Goal: Information Seeking & Learning: Learn about a topic

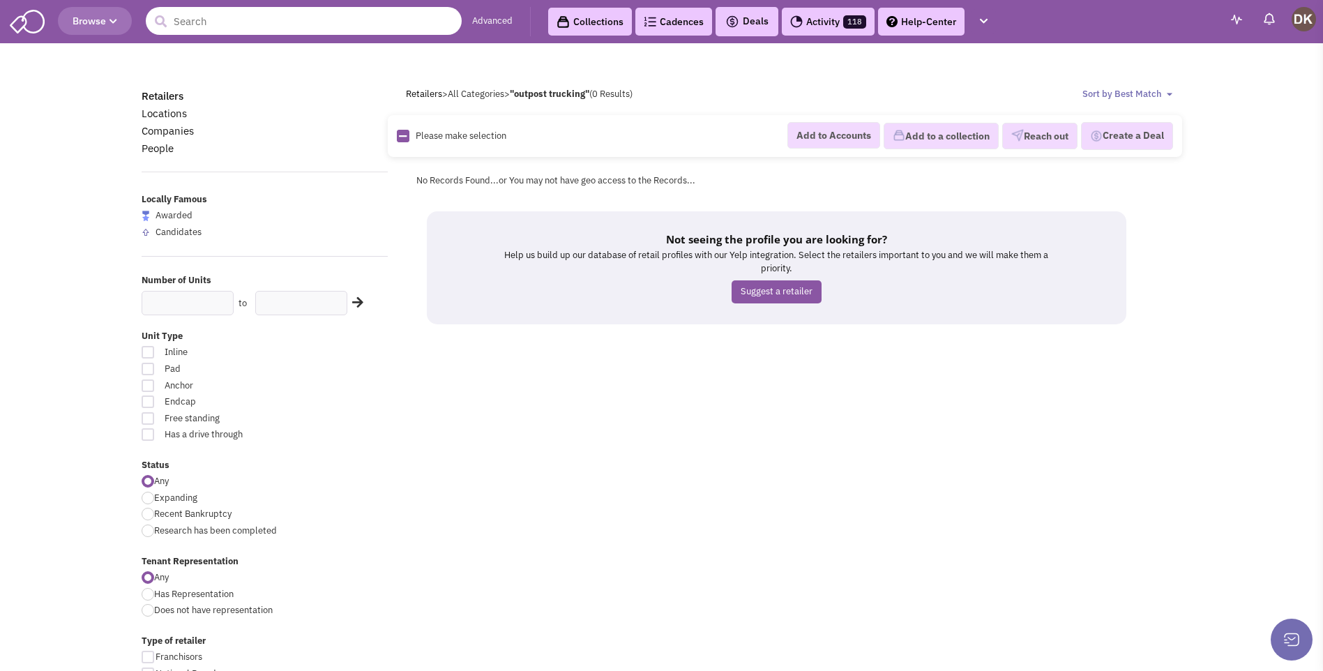
click at [206, 26] on input "text" at bounding box center [304, 21] width 316 height 28
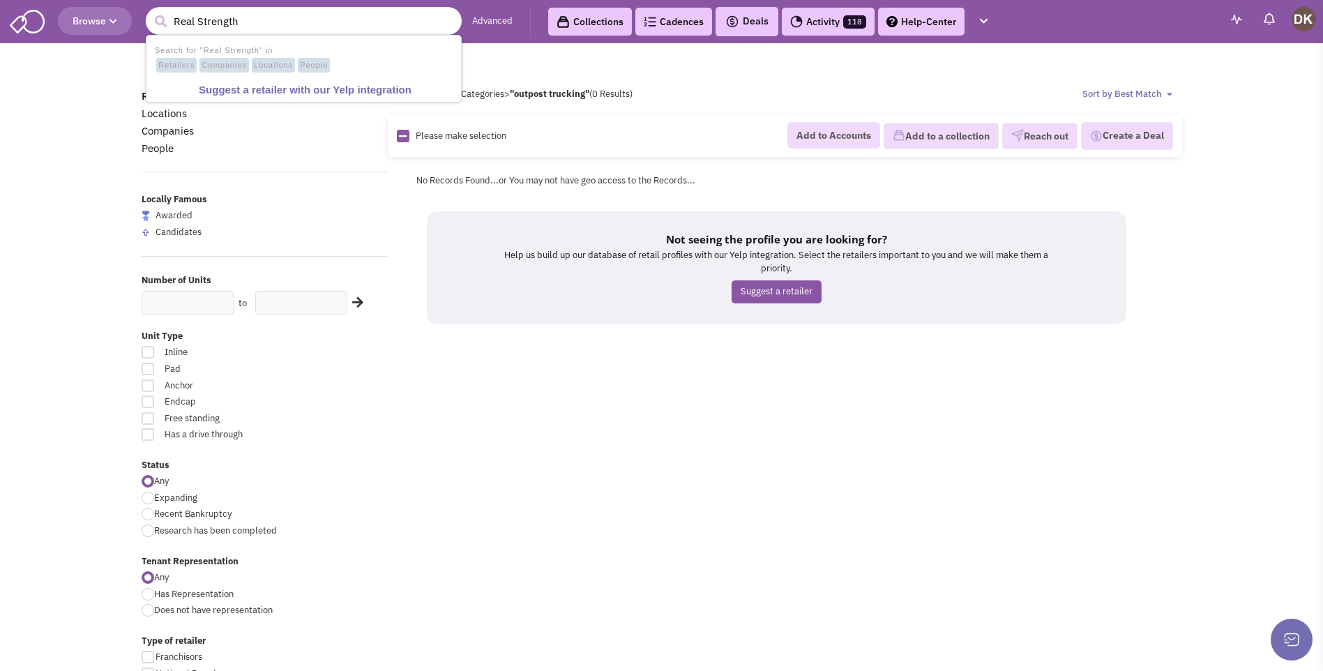
type input "Real Strength"
click at [150, 11] on button "submit" at bounding box center [160, 21] width 21 height 21
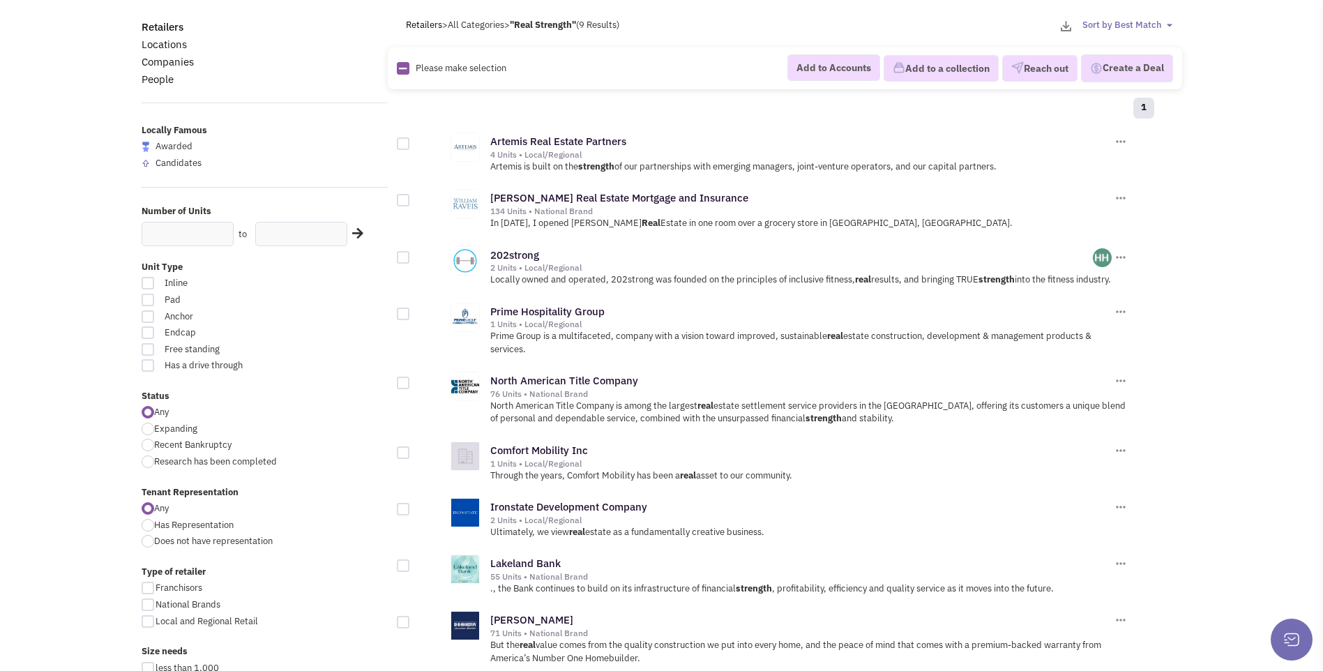
scroll to position [140, 0]
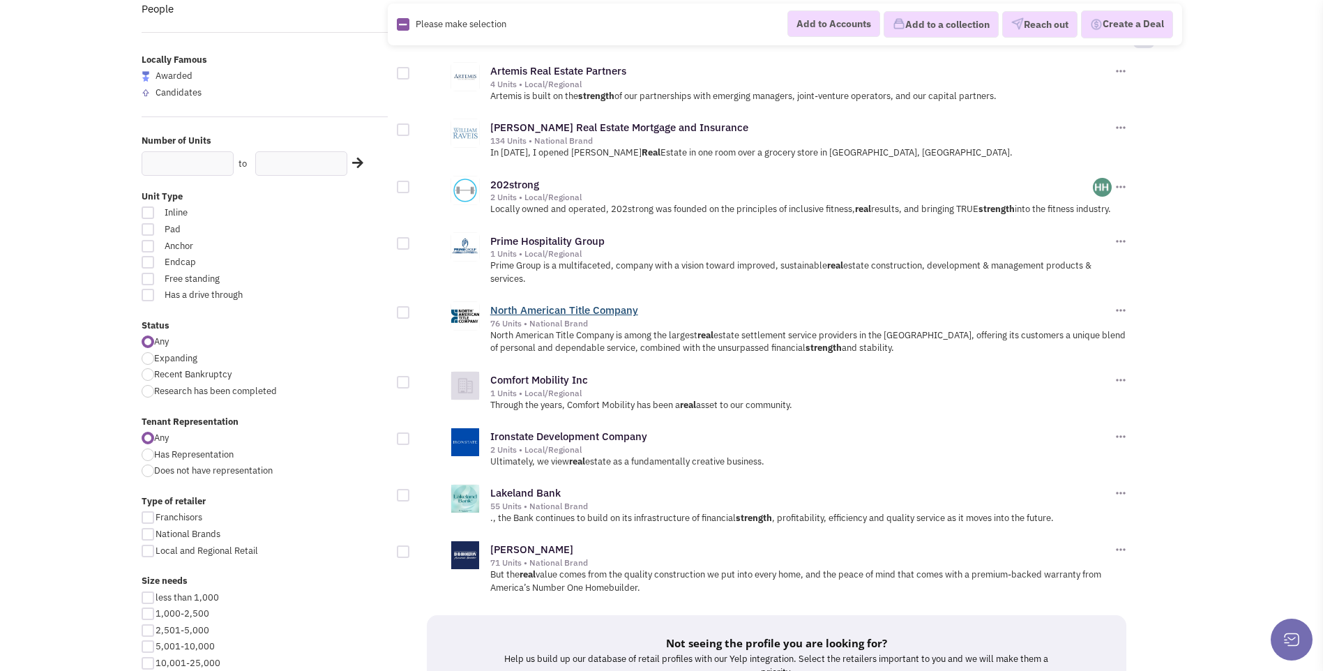
click at [557, 310] on link "North American Title Company" at bounding box center [564, 309] width 148 height 13
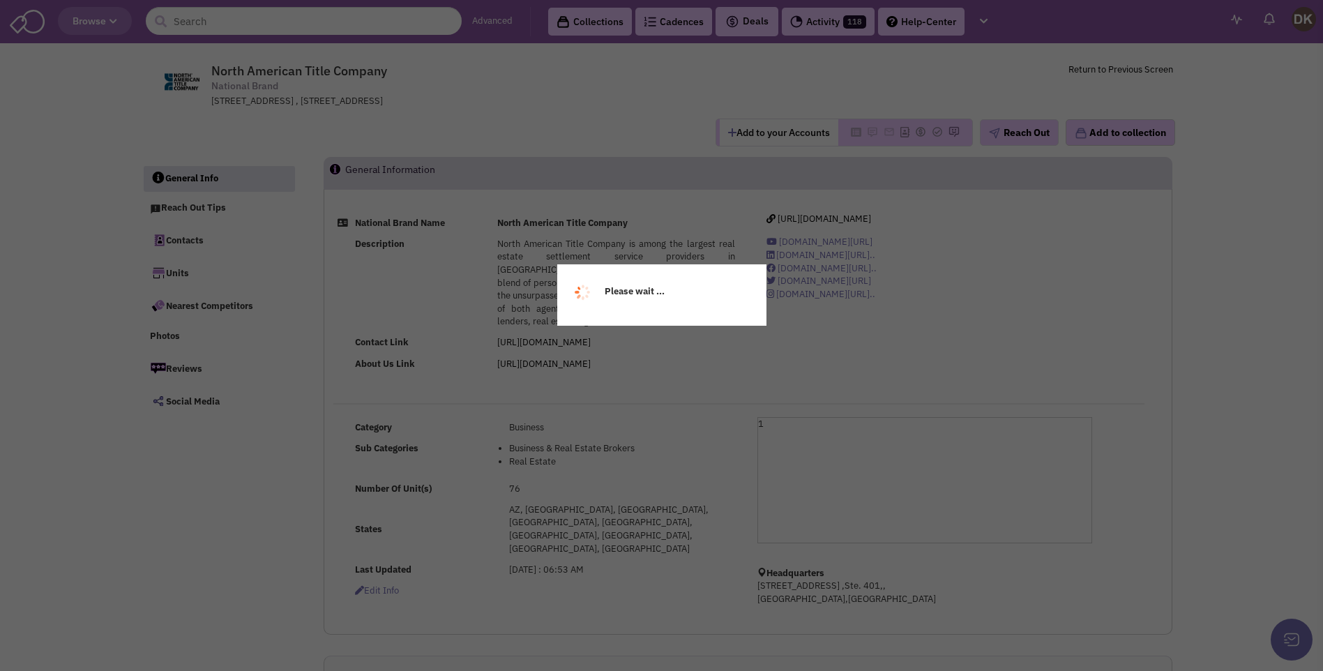
select select
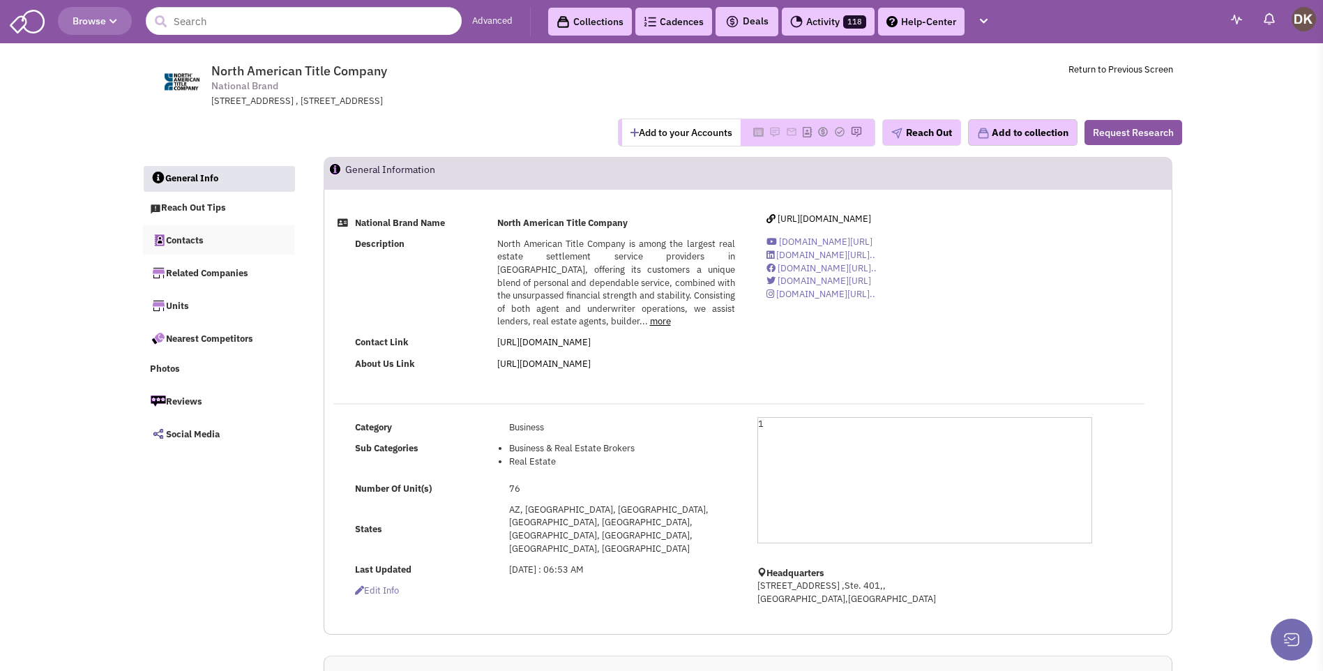
click at [189, 247] on link "Contacts" at bounding box center [219, 239] width 152 height 29
click at [654, 135] on button "Add to your Accounts" at bounding box center [681, 132] width 119 height 27
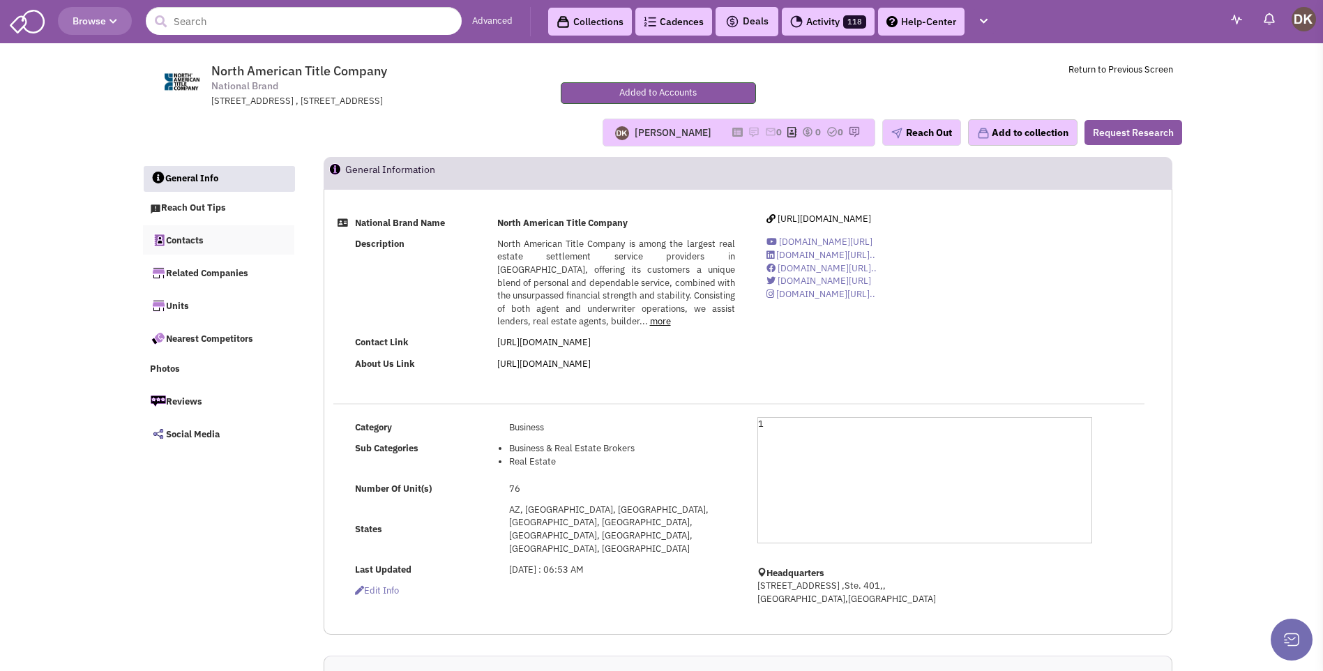
click at [186, 239] on link "Contacts" at bounding box center [219, 239] width 152 height 29
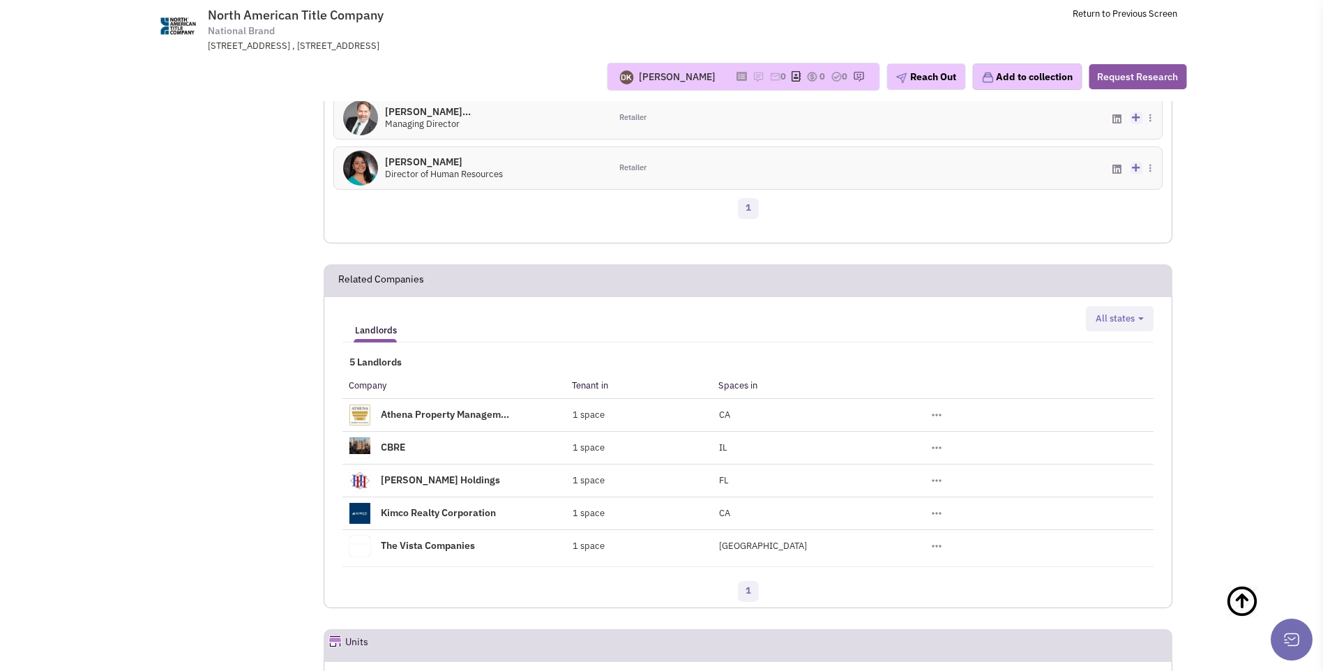
scroll to position [689, 0]
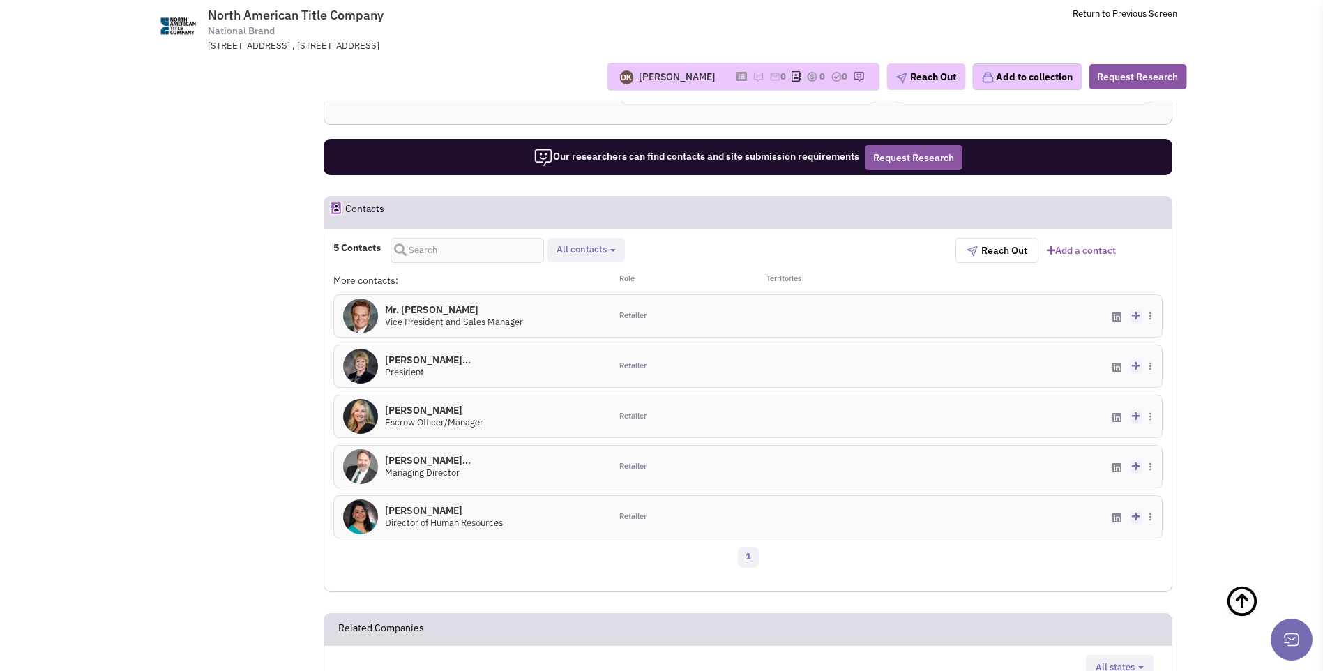
click at [372, 333] on img at bounding box center [360, 316] width 35 height 35
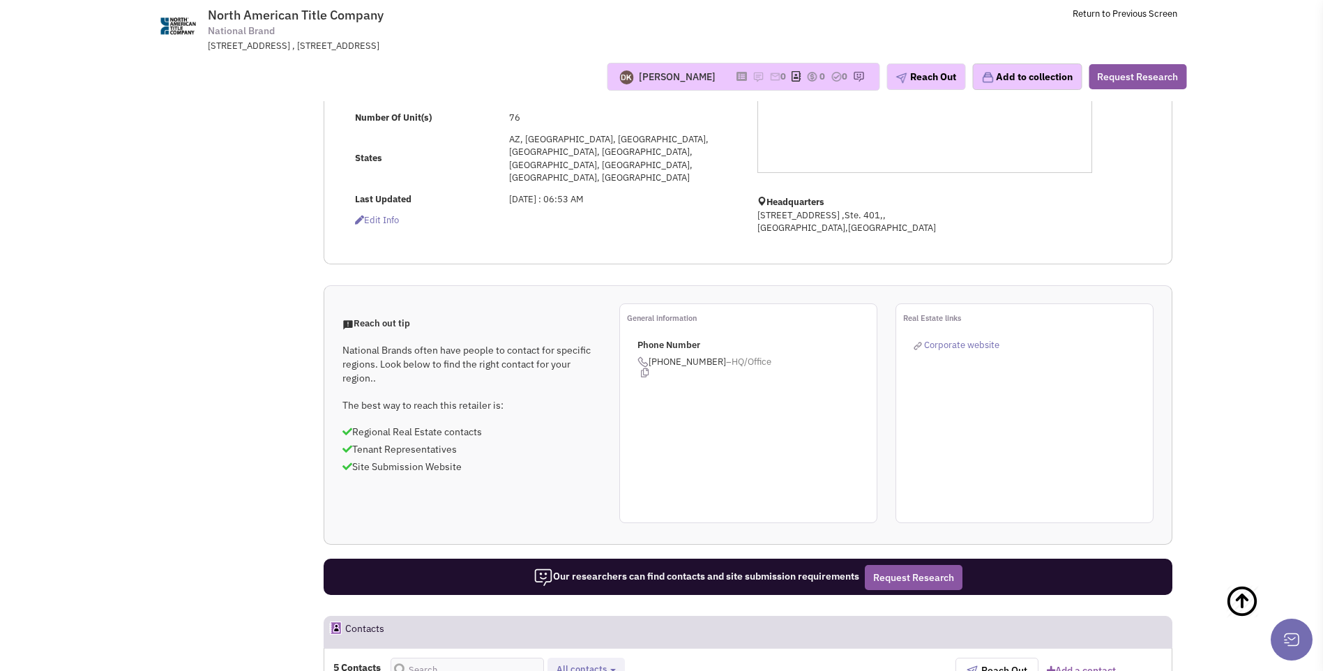
scroll to position [0, 0]
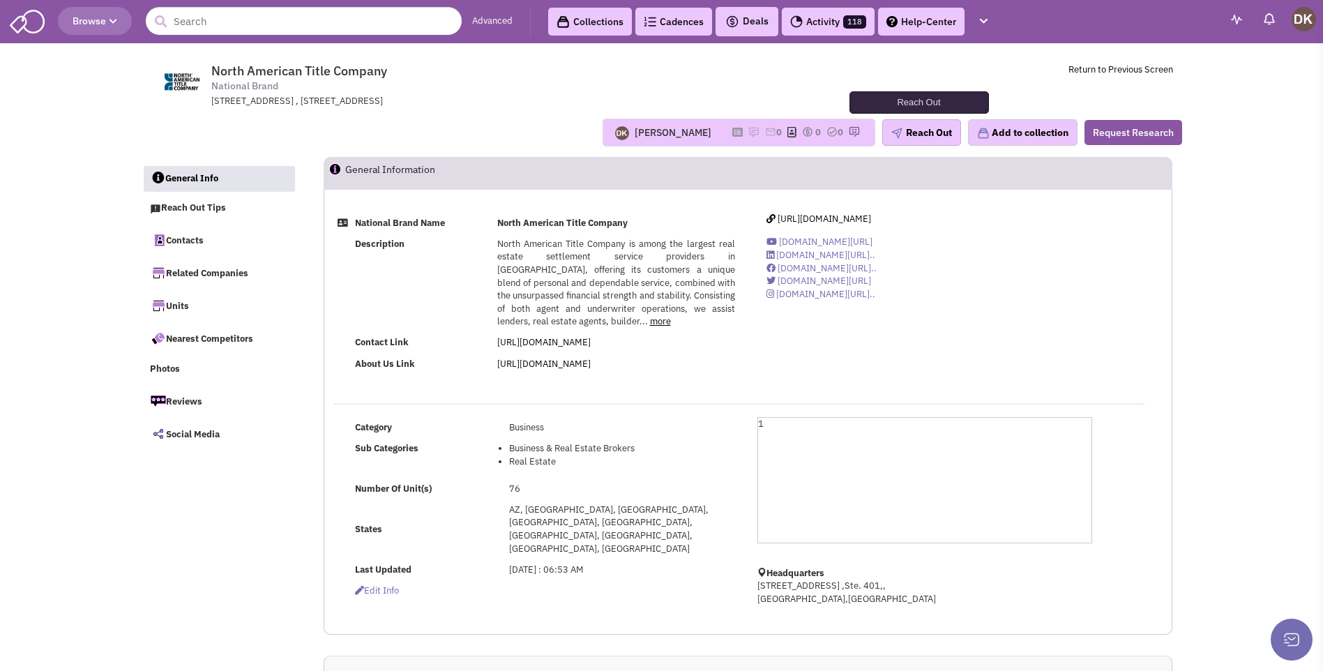
click at [921, 133] on button "Reach Out" at bounding box center [921, 132] width 79 height 27
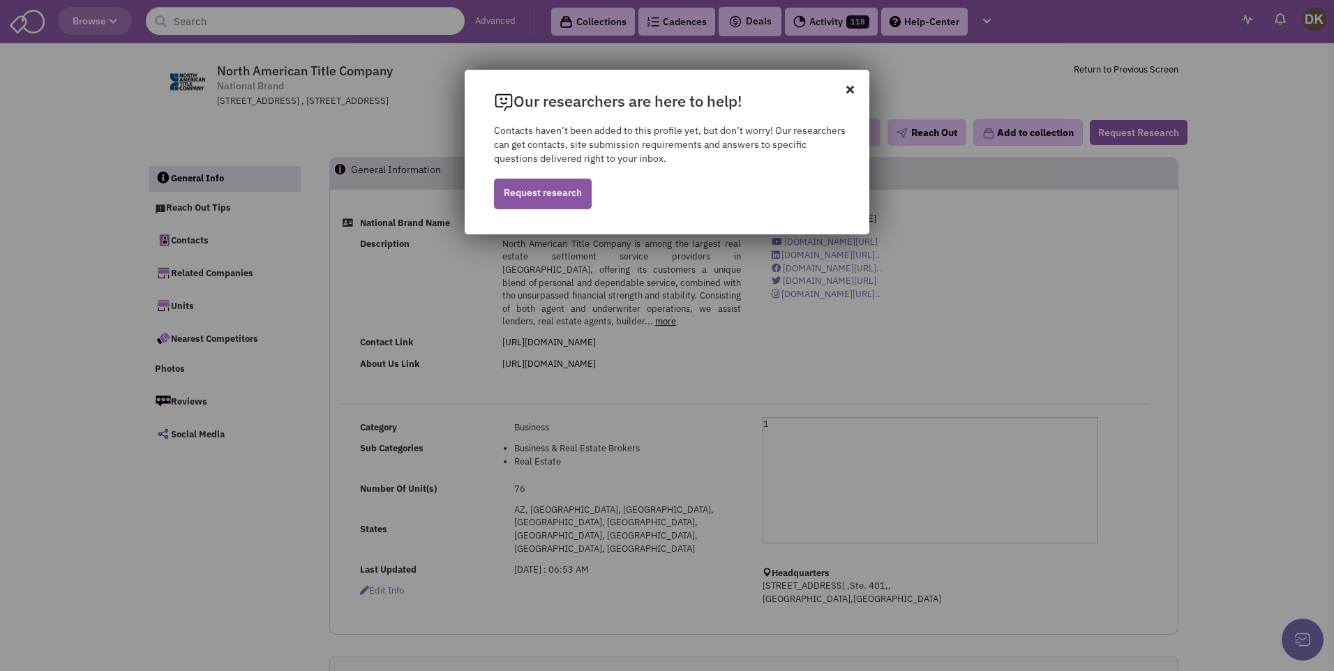
click at [854, 90] on icon at bounding box center [857, 82] width 23 height 25
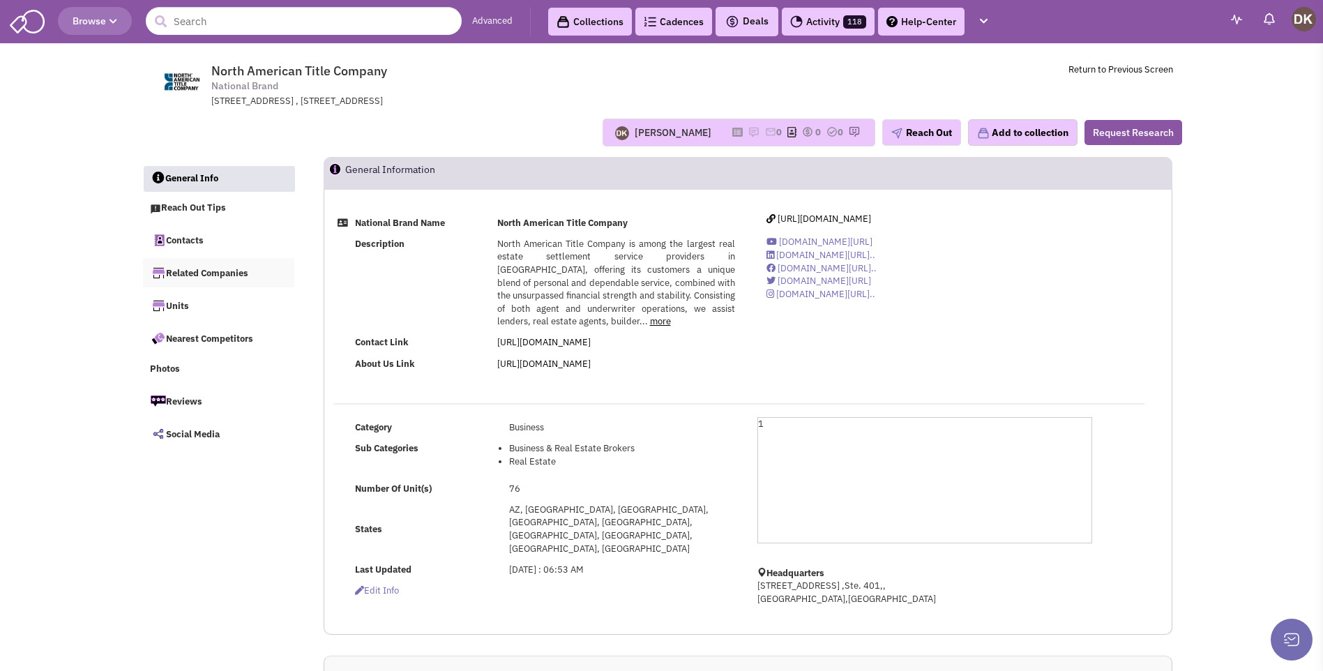
click at [234, 275] on link "Related Companies" at bounding box center [219, 272] width 152 height 29
click at [195, 342] on link "Nearest Competitors" at bounding box center [219, 338] width 152 height 29
click at [269, 29] on input "text" at bounding box center [304, 21] width 316 height 28
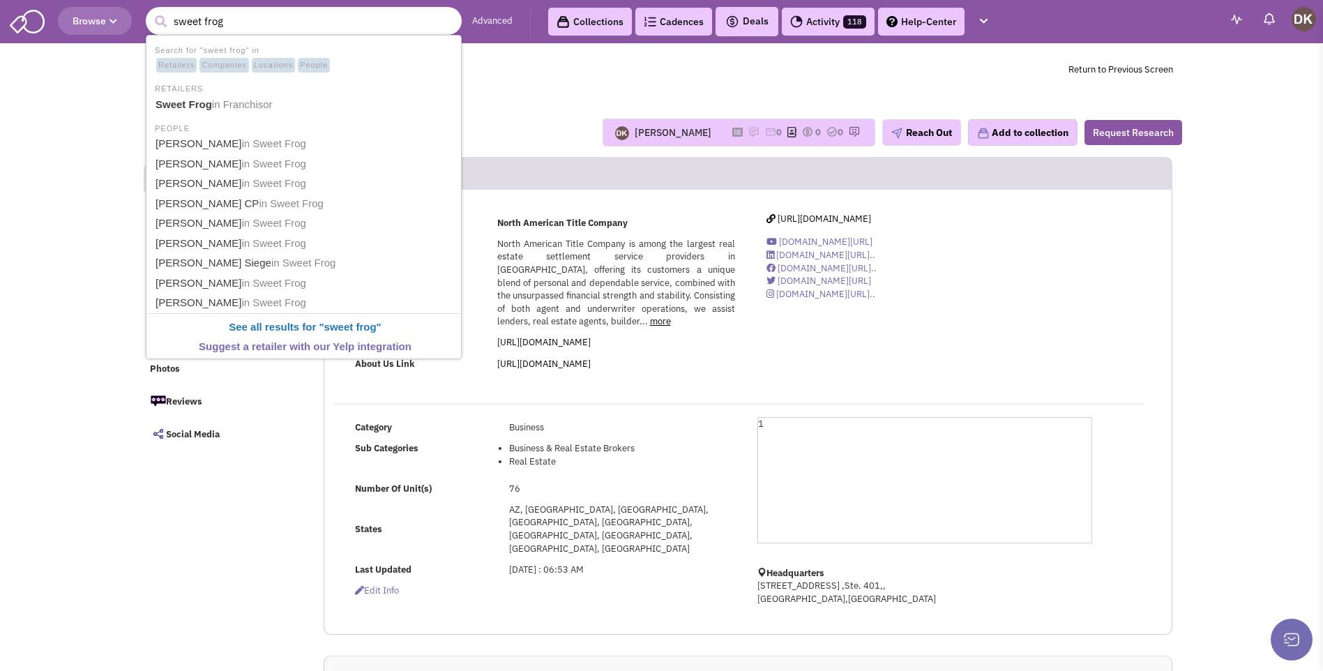
type input "sweet frog"
click at [150, 11] on button "submit" at bounding box center [160, 21] width 21 height 21
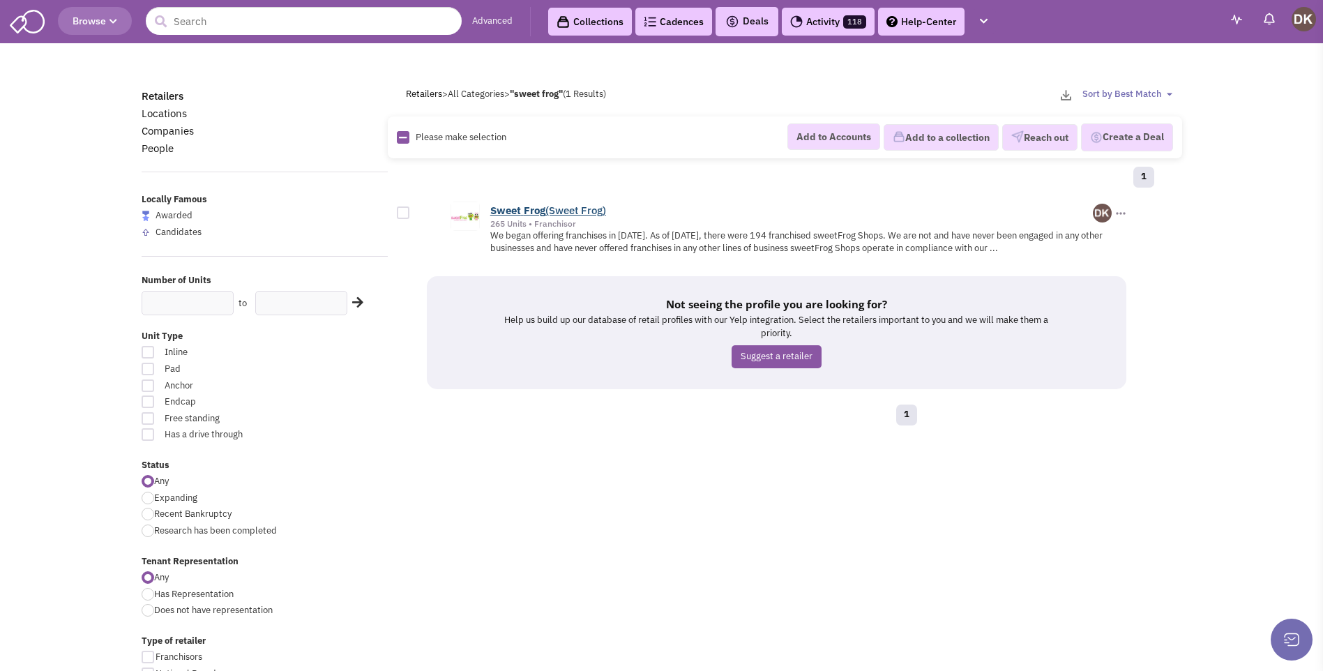
click at [546, 209] on link "Sweet Frog (Sweet Frog)" at bounding box center [548, 210] width 116 height 13
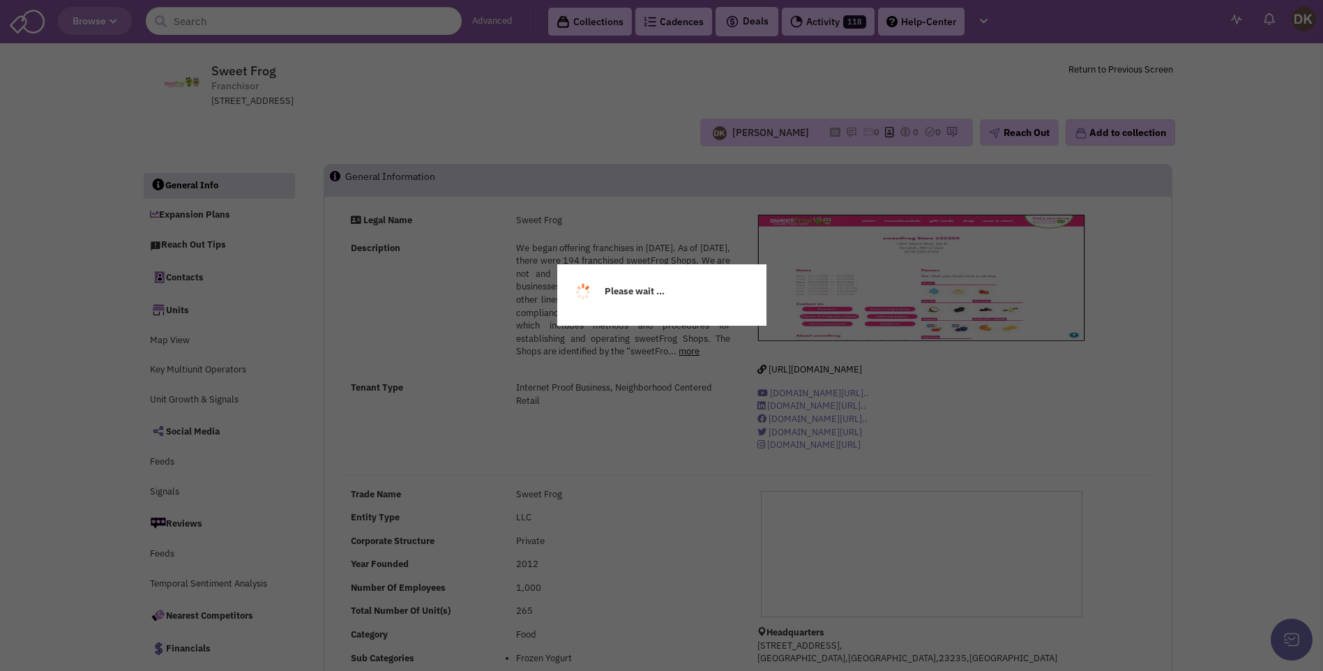
select select
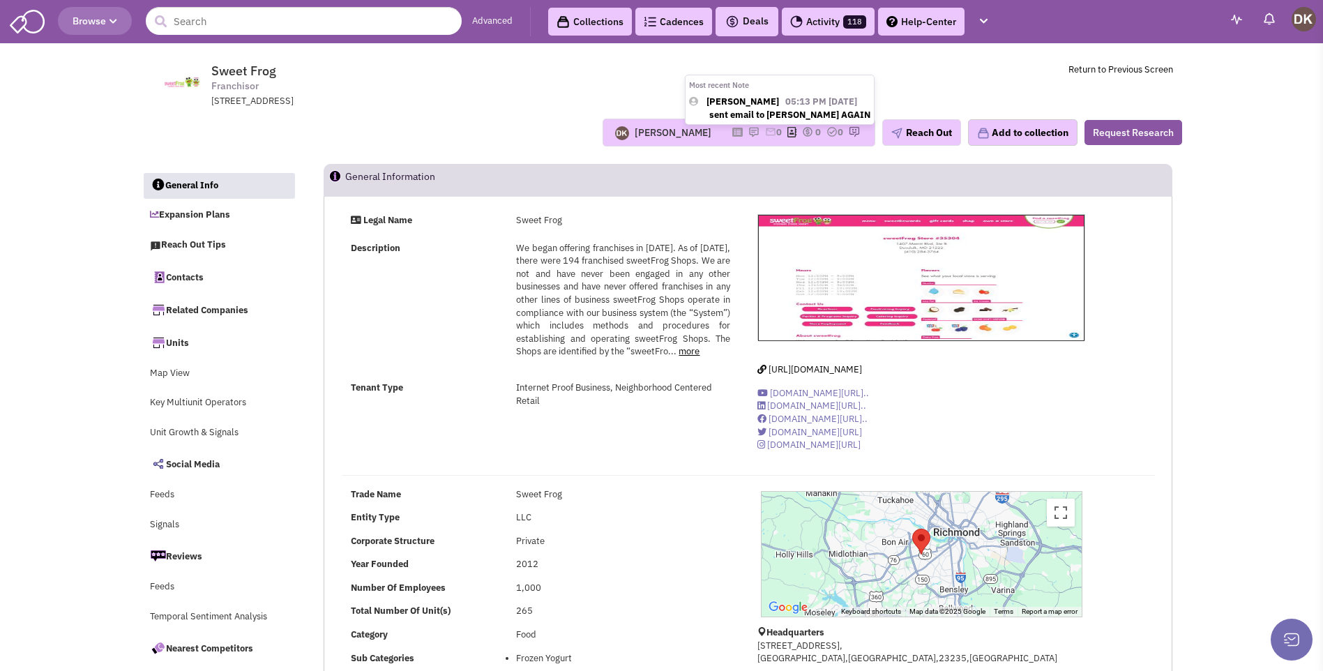
click at [748, 131] on img at bounding box center [753, 131] width 11 height 11
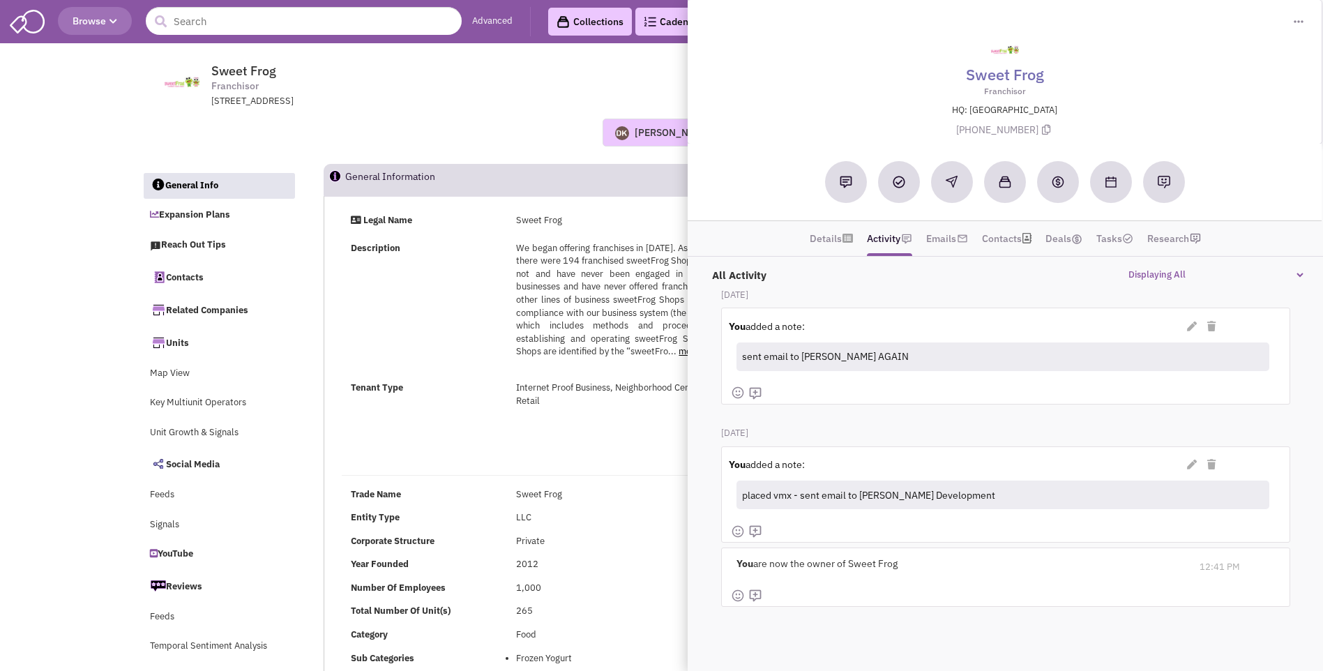
click at [497, 144] on div "Donnie Keller Most recent Note Donnie Keller 05:13 PM on 09/18/2025 sent email …" at bounding box center [662, 133] width 1059 height 28
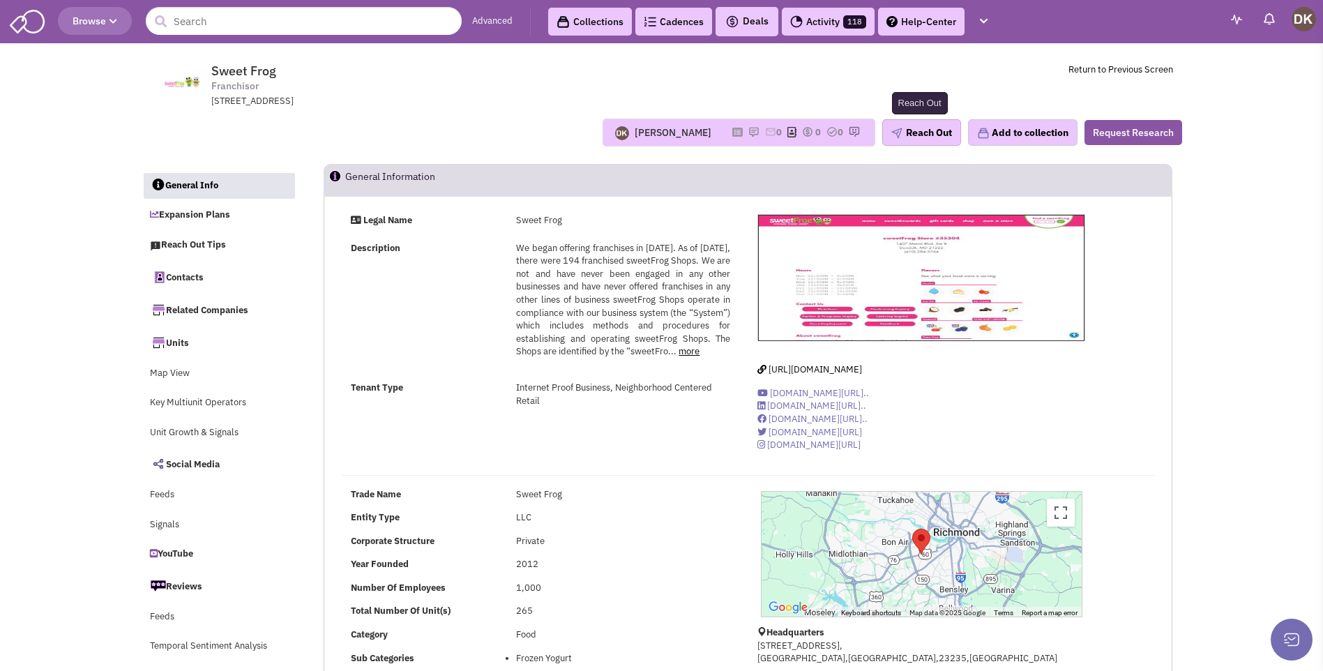
click at [918, 139] on button "Reach Out" at bounding box center [921, 132] width 79 height 27
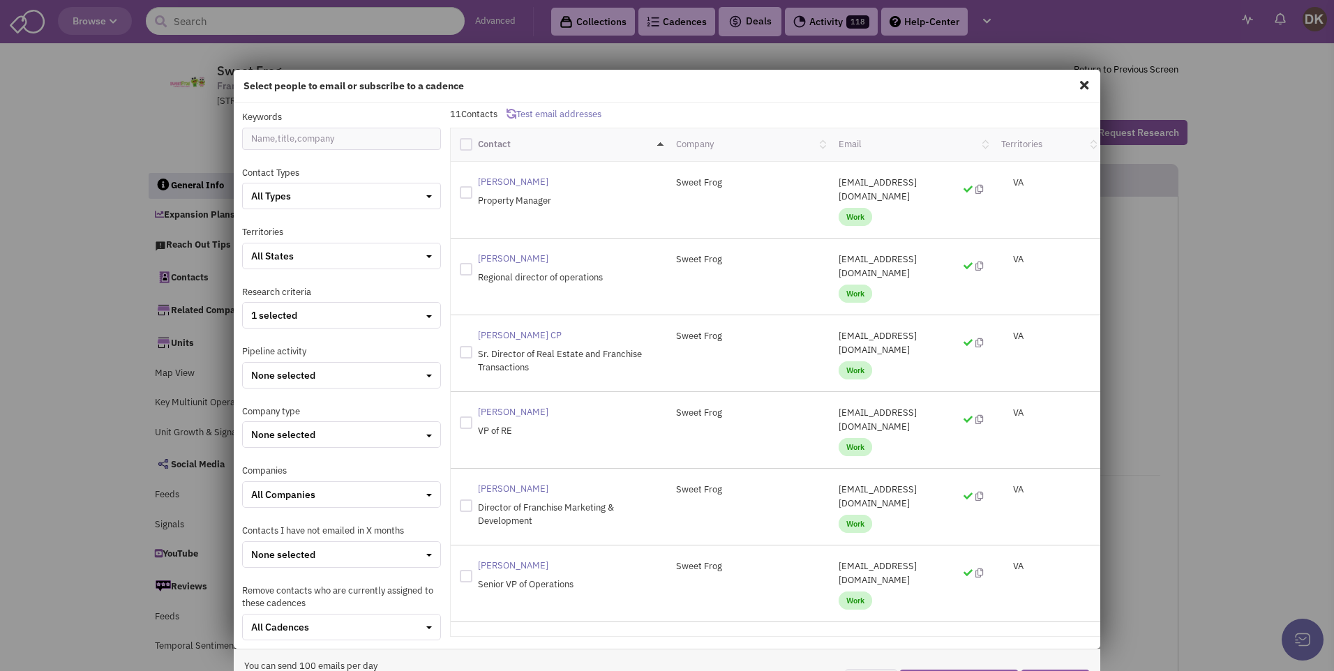
click at [1075, 84] on span at bounding box center [1084, 85] width 18 height 22
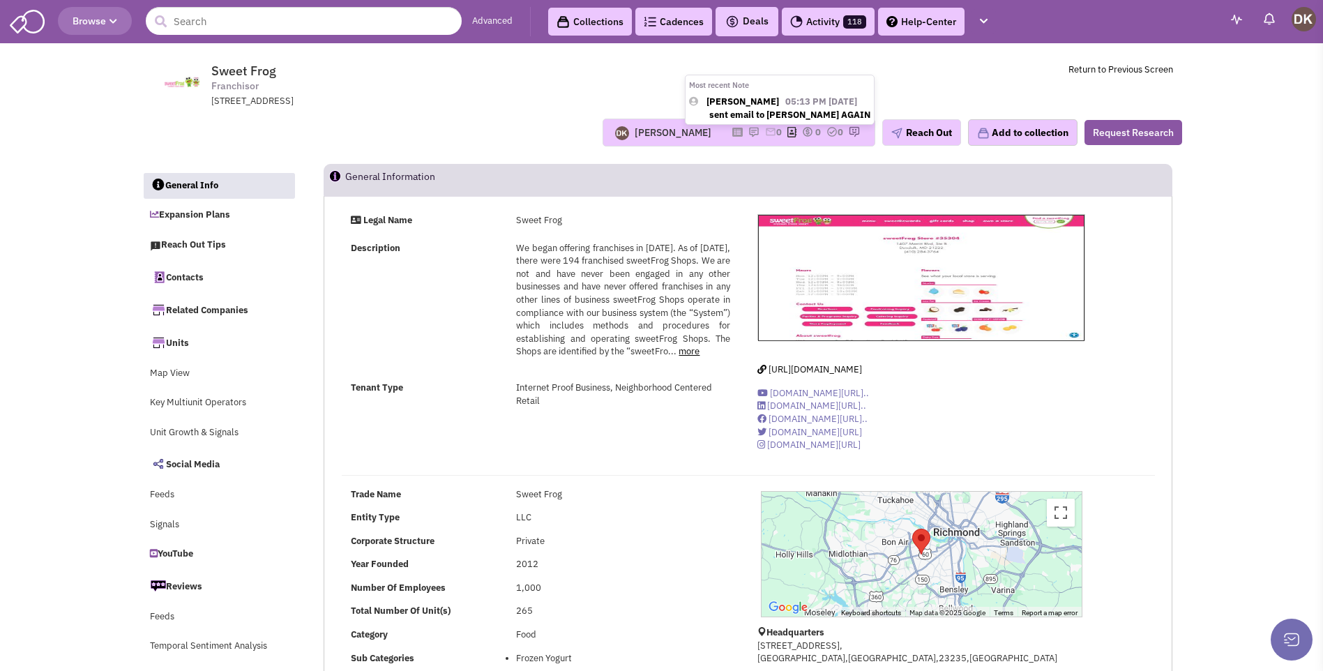
click at [748, 133] on img at bounding box center [753, 131] width 11 height 11
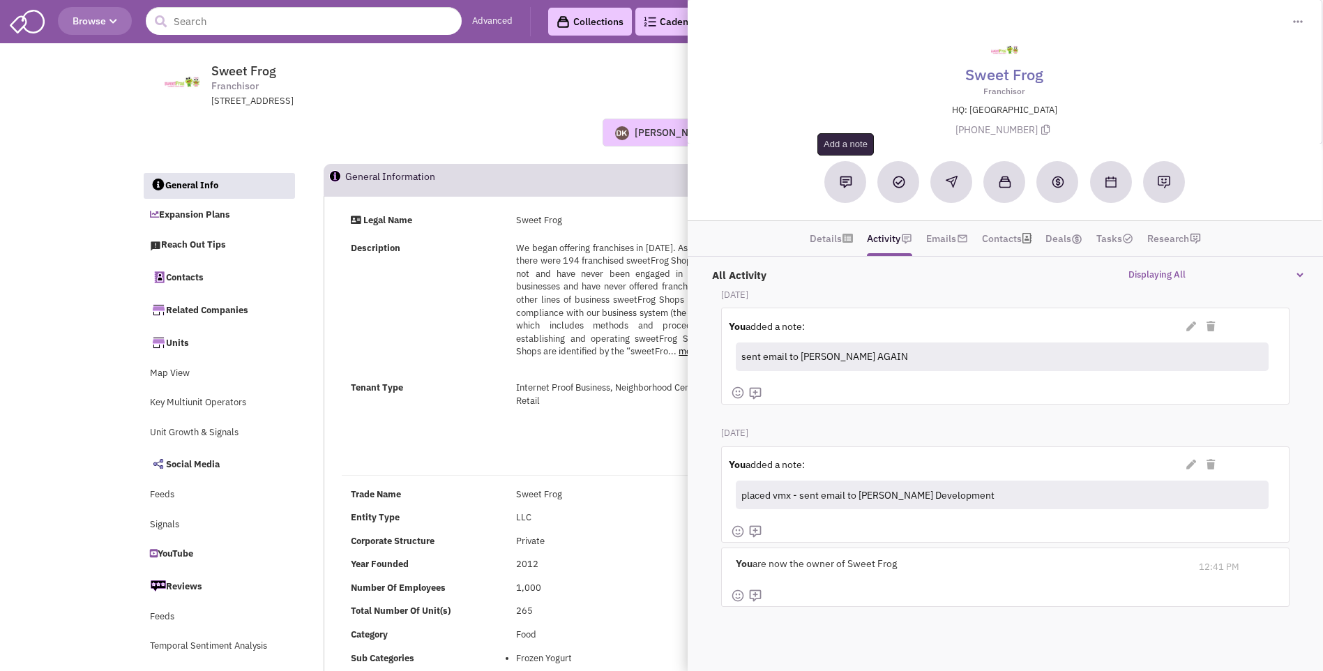
click at [843, 183] on img at bounding box center [846, 182] width 13 height 13
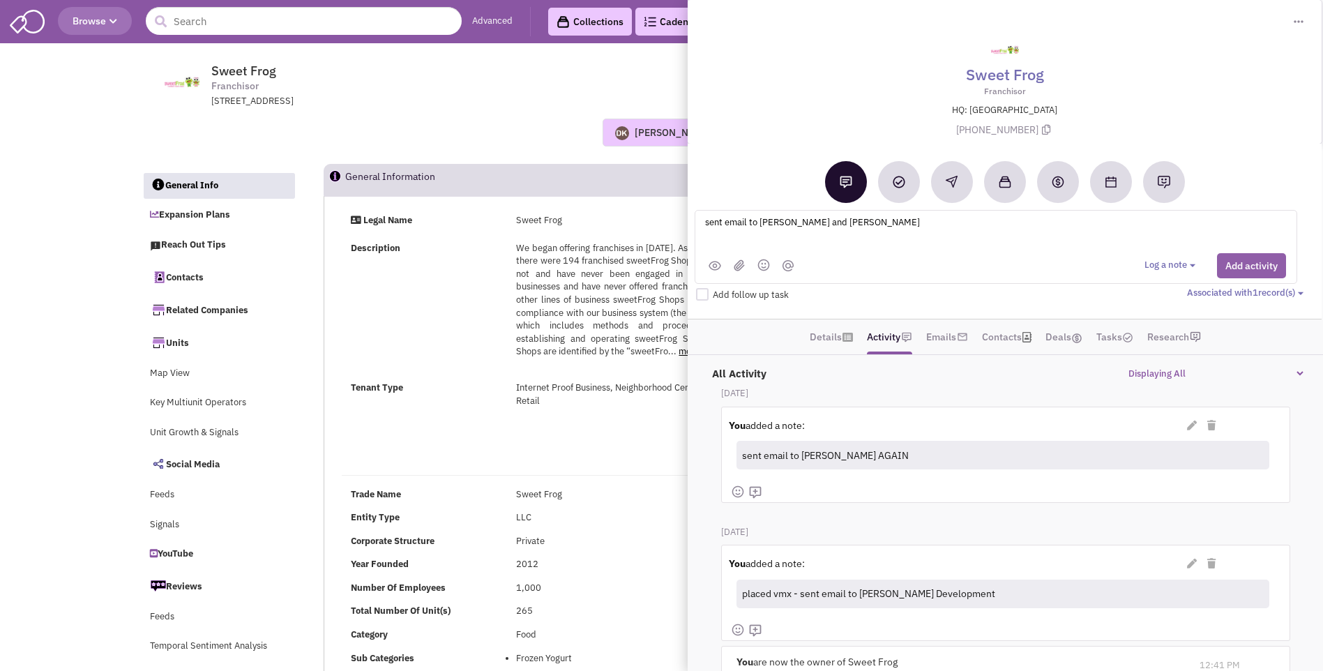
type textarea "sent email to Heidi and Jeremy"
click at [1260, 263] on button "Add activity" at bounding box center [1251, 265] width 69 height 25
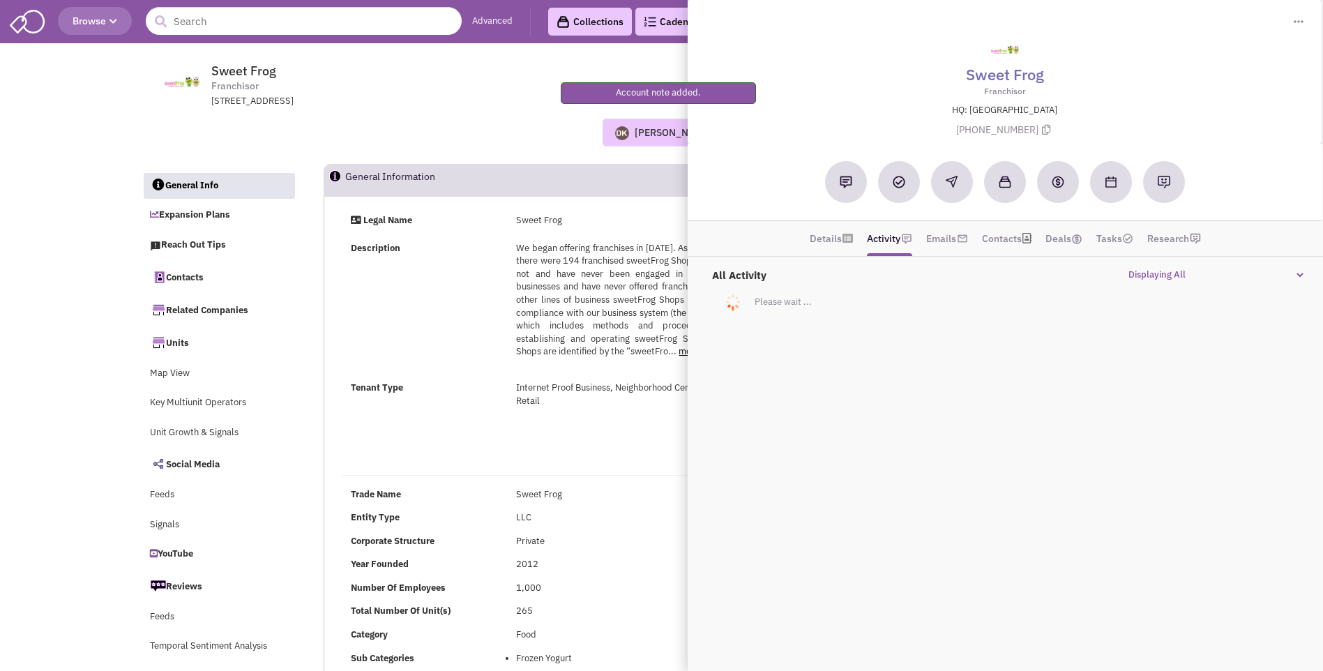
click at [476, 142] on div "Donnie Keller Most recent Note Donnie Keller 05:13 PM on 09/18/2025 sent email …" at bounding box center [662, 133] width 1059 height 28
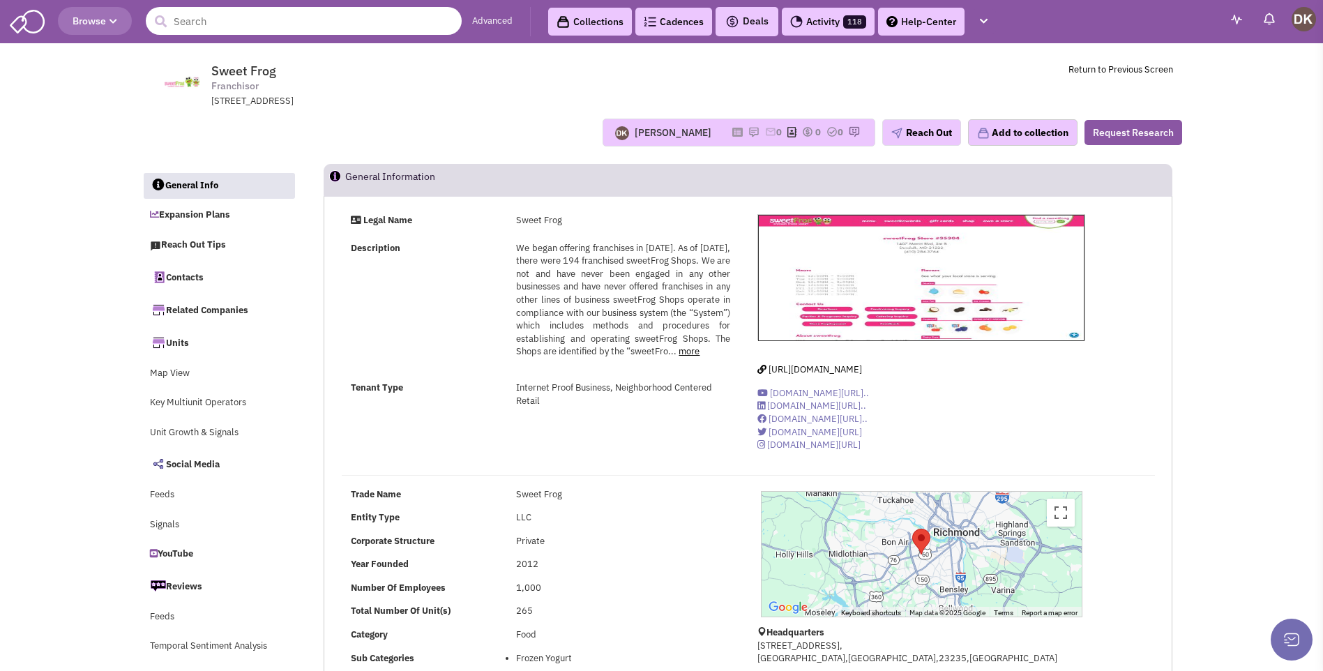
click at [213, 25] on input "text" at bounding box center [304, 21] width 316 height 28
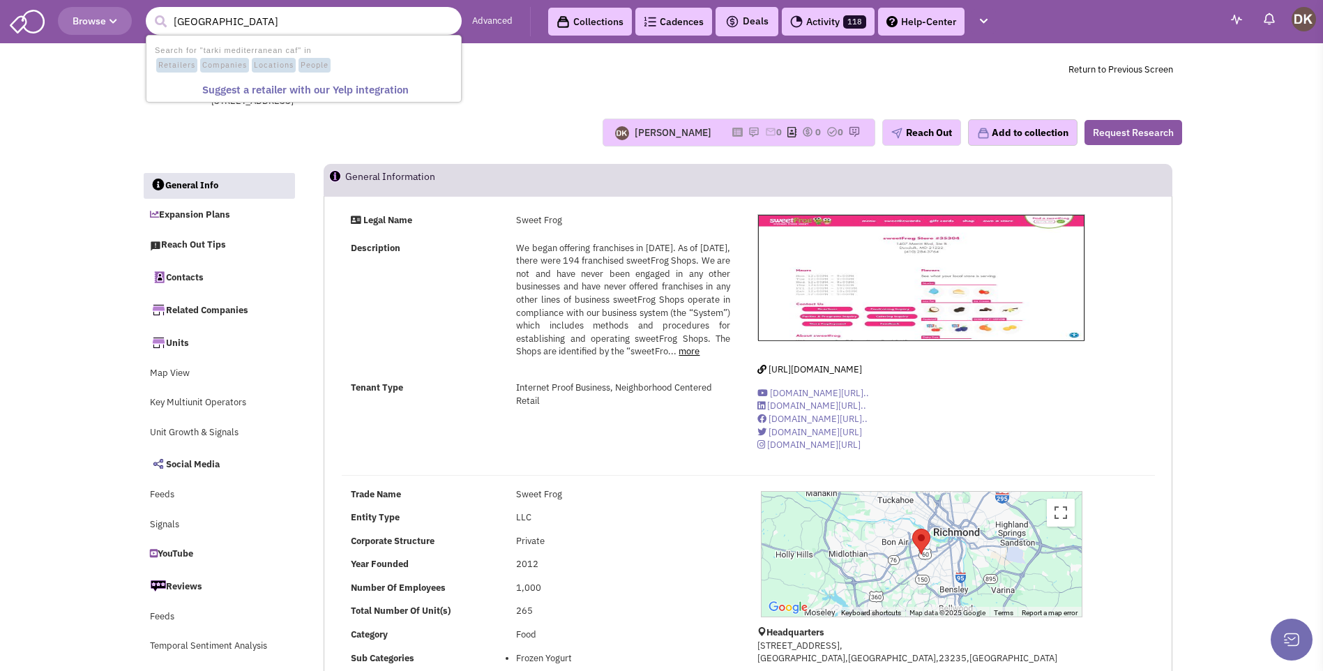
type input "tarki mediterranean cafe"
click at [150, 11] on button "submit" at bounding box center [160, 21] width 21 height 21
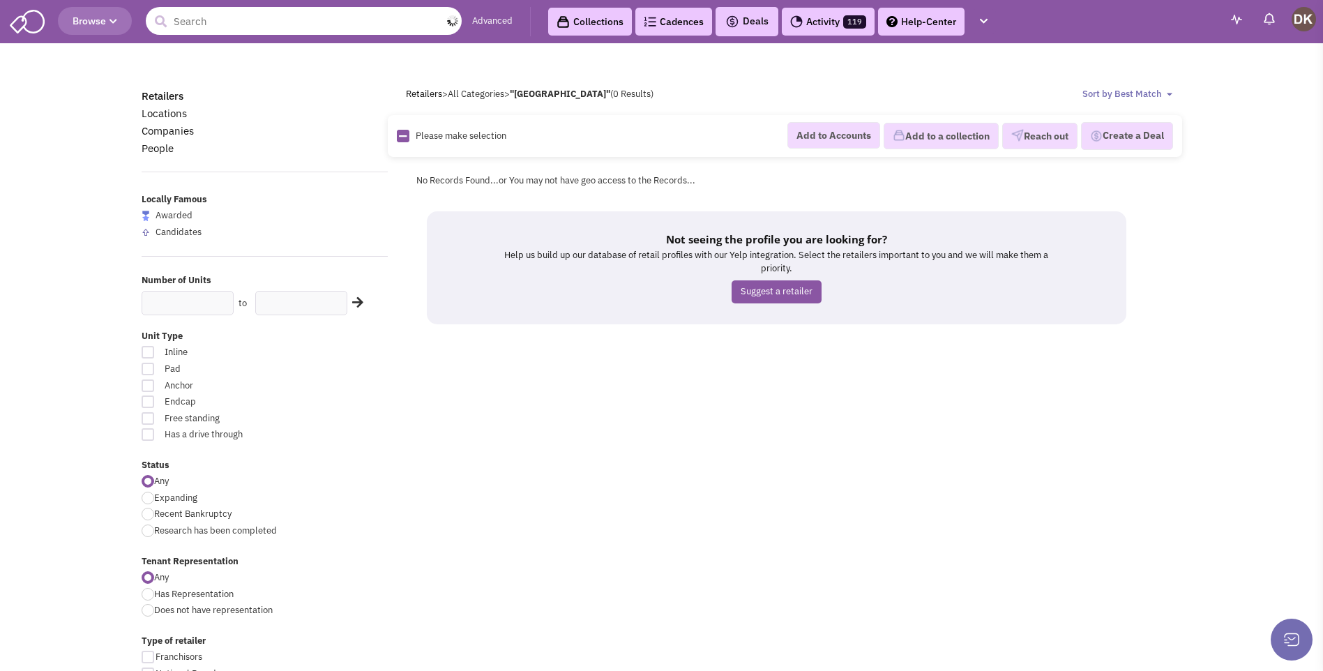
click at [253, 23] on input "text" at bounding box center [304, 21] width 316 height 28
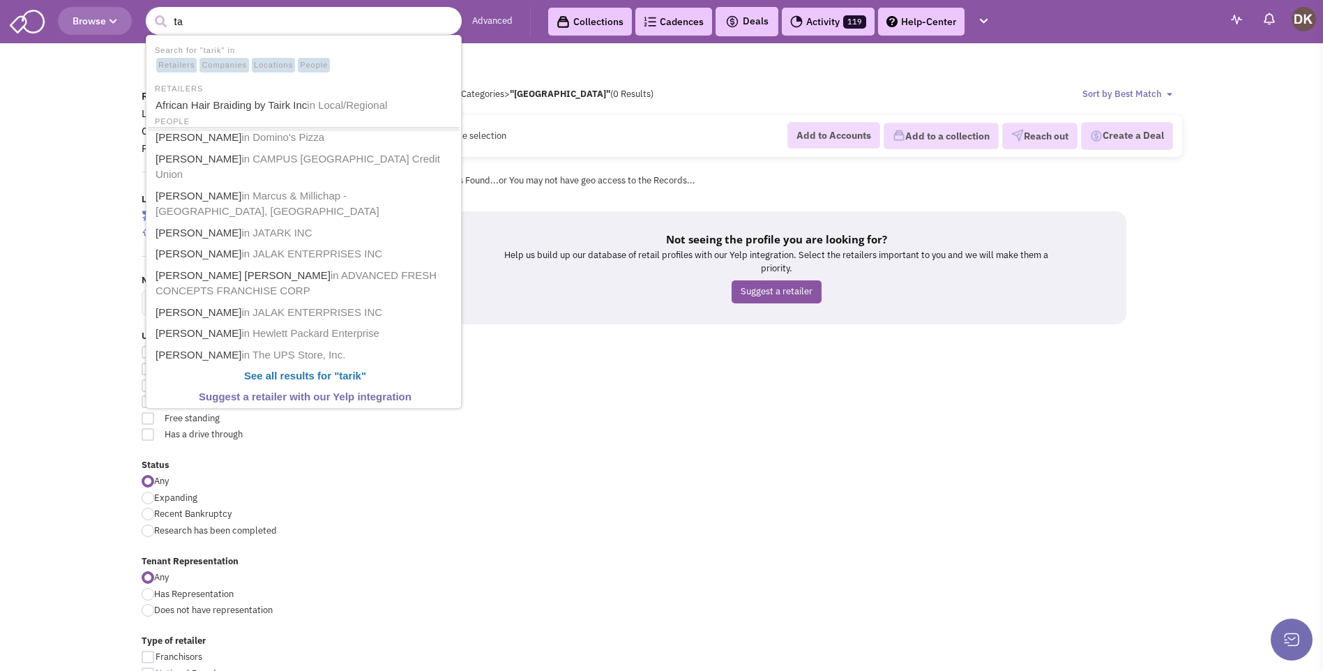
type input "t"
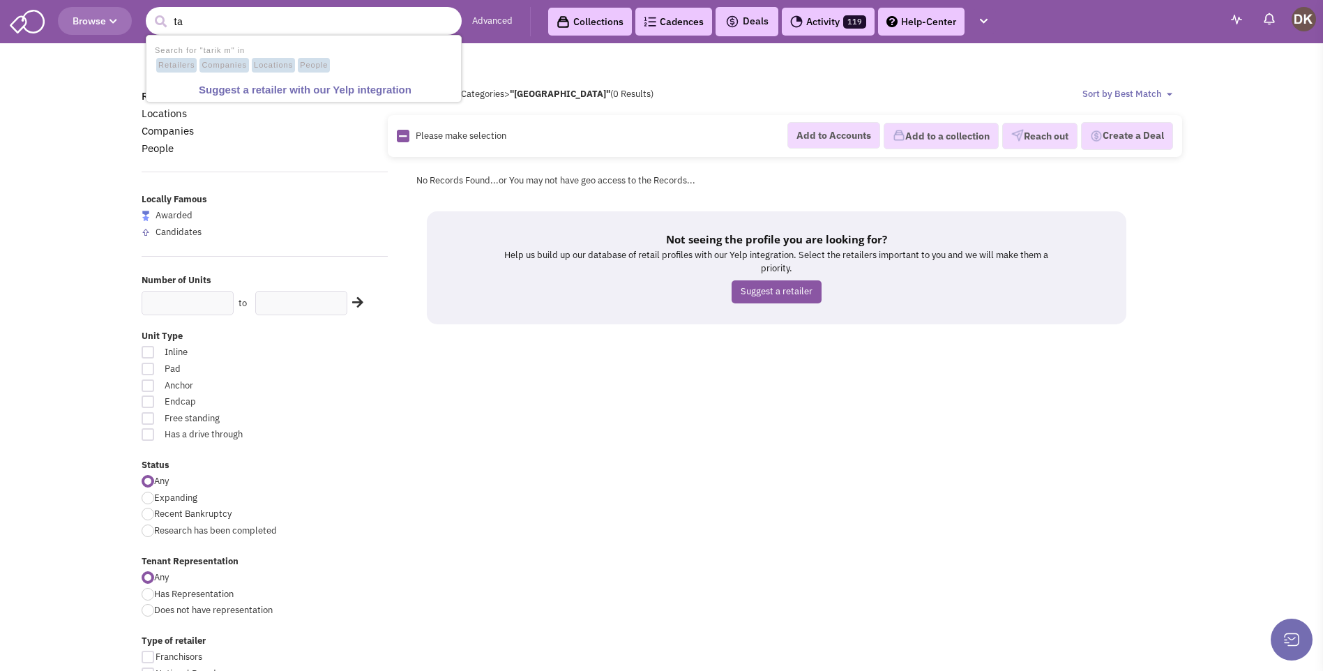
type input "t"
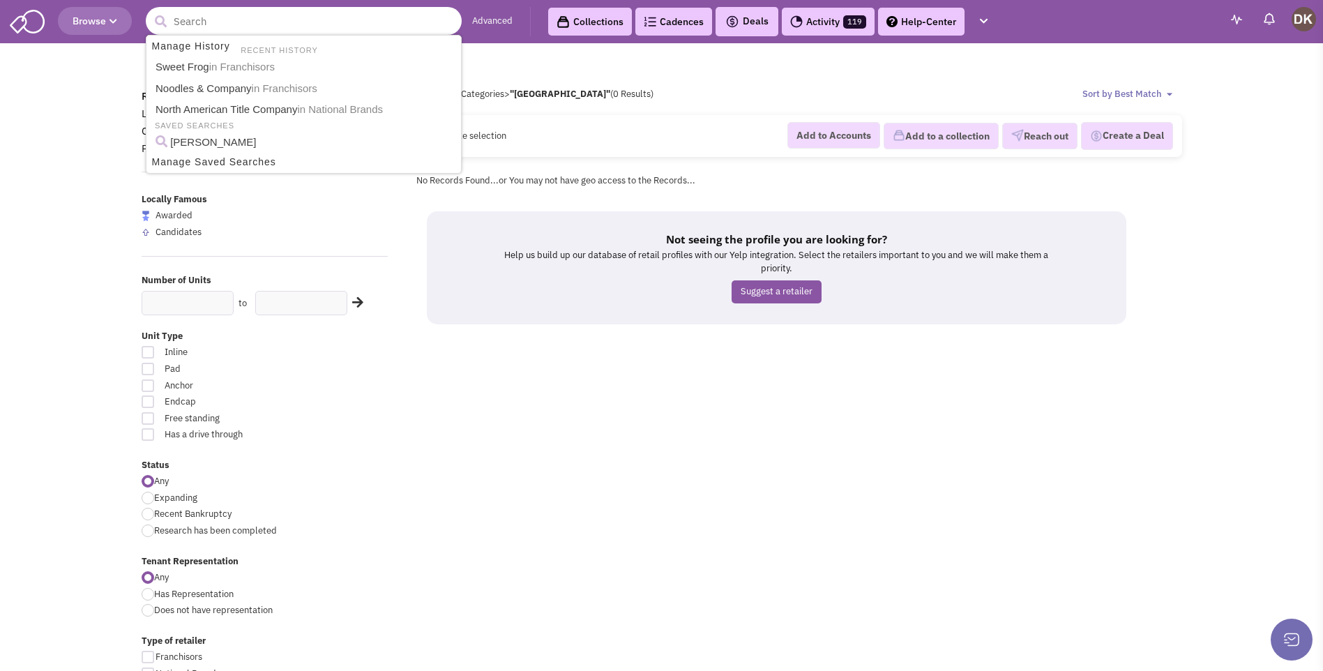
click at [274, 27] on input "text" at bounding box center [304, 21] width 316 height 28
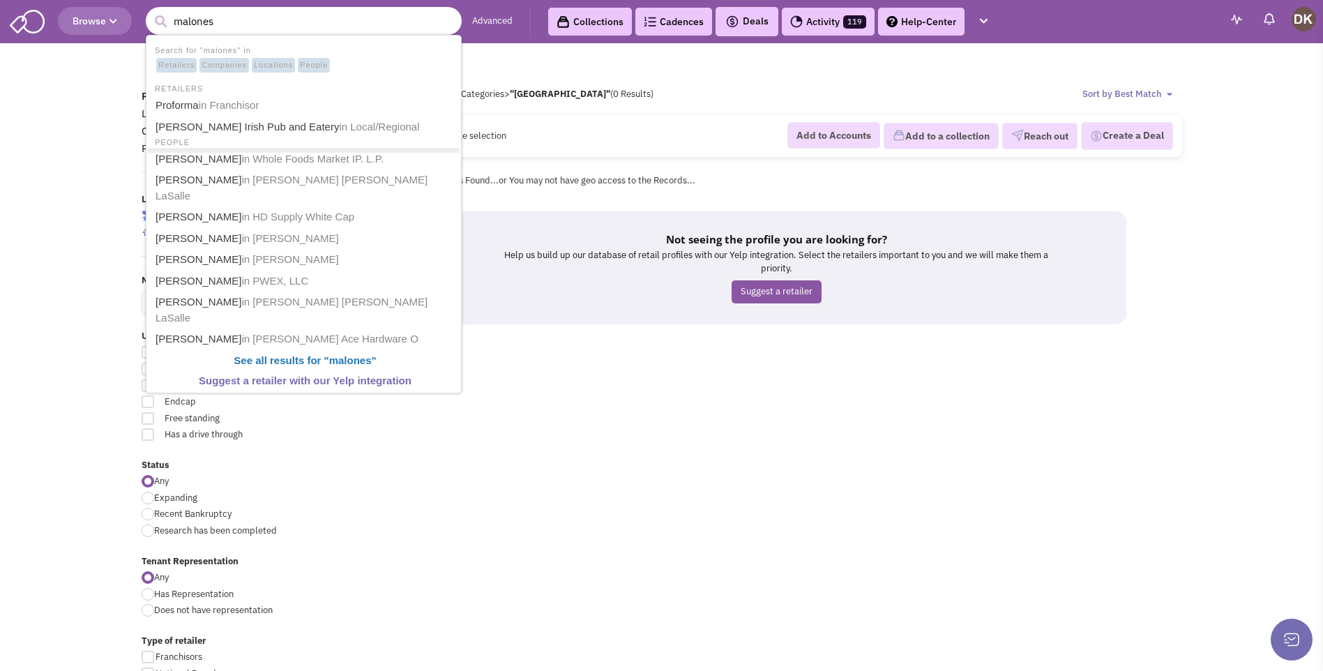
type input "malones"
click at [150, 11] on button "submit" at bounding box center [160, 21] width 21 height 21
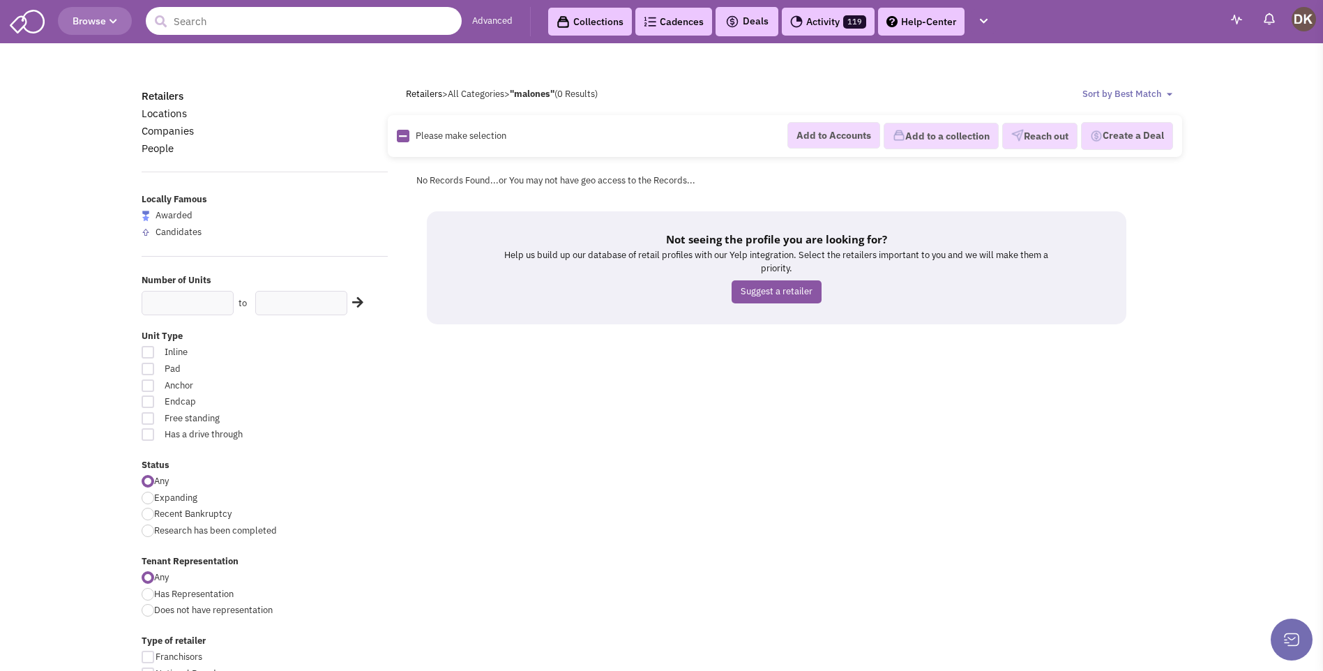
click at [285, 27] on input "text" at bounding box center [304, 21] width 316 height 28
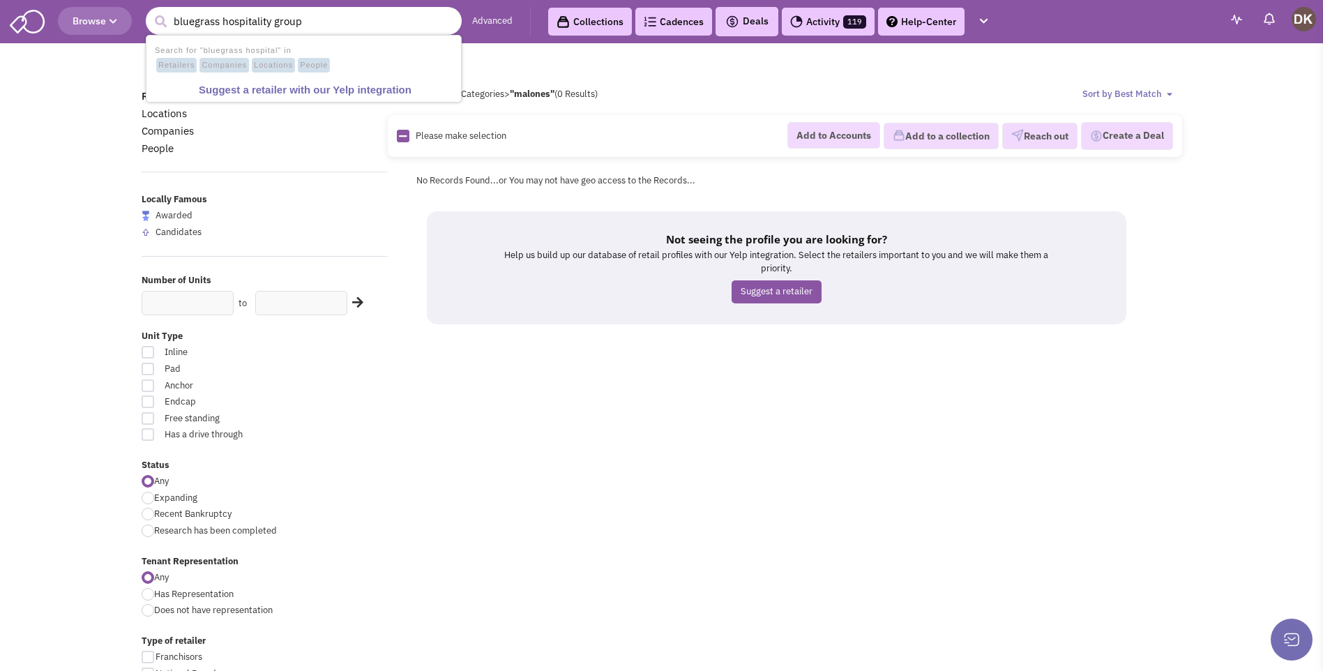
type input "bluegrass hospitality group"
click at [150, 11] on button "submit" at bounding box center [160, 21] width 21 height 21
